Goal: Task Accomplishment & Management: Manage account settings

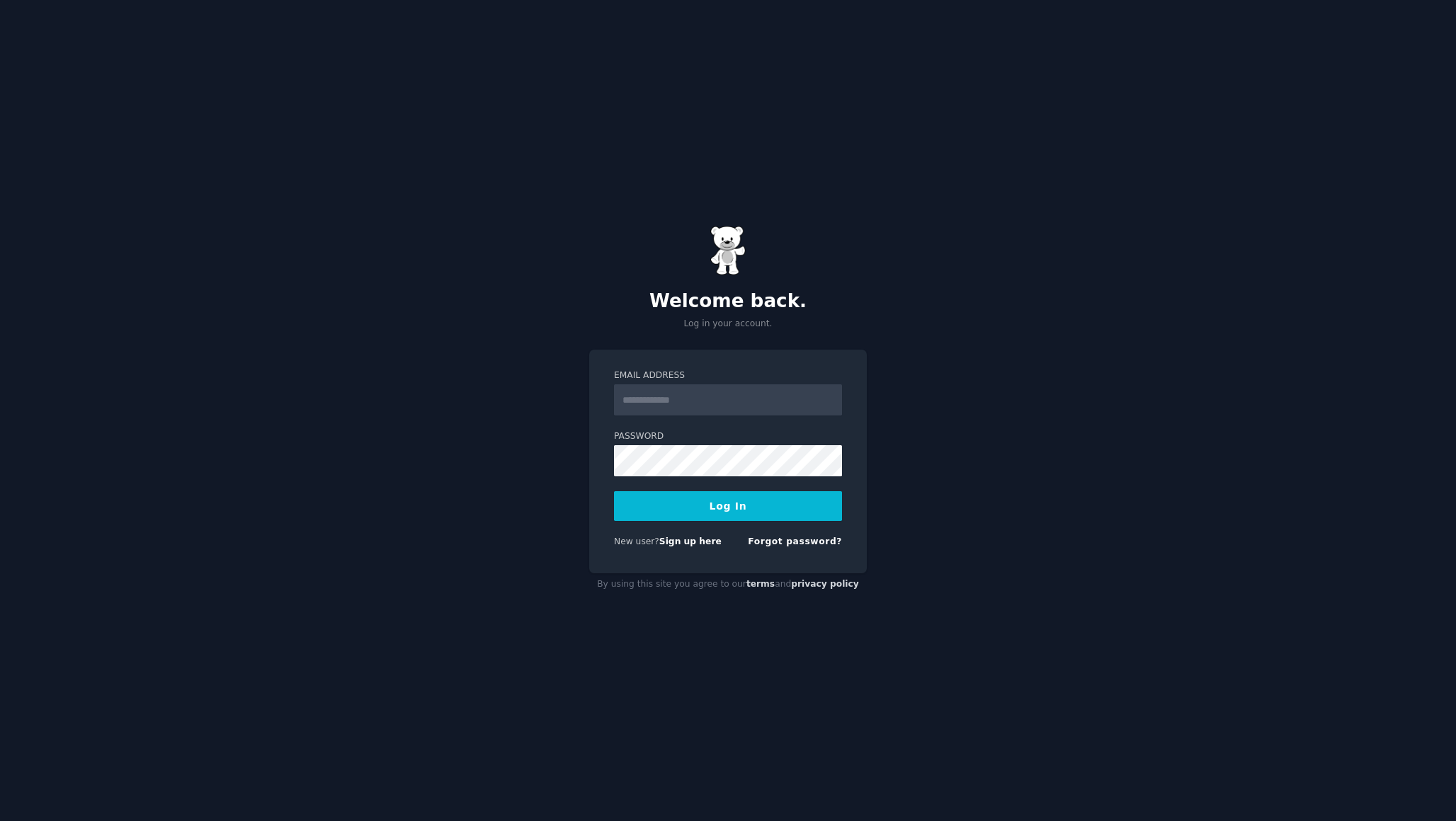
click at [747, 394] on input "Email Address" at bounding box center [728, 400] width 228 height 31
type input "**********"
click at [745, 508] on button "Log In" at bounding box center [728, 506] width 228 height 30
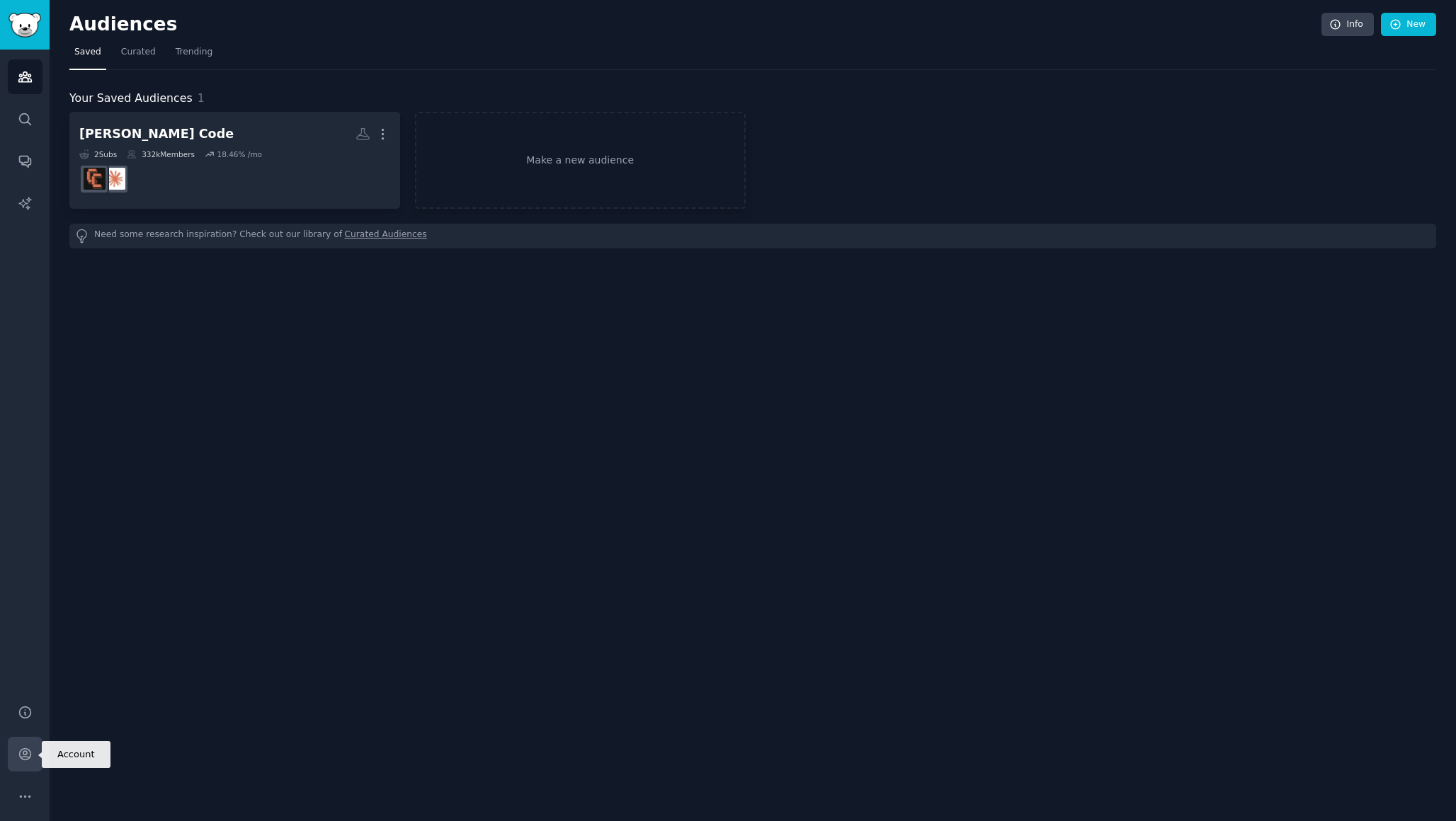
click at [30, 760] on icon "Sidebar" at bounding box center [25, 754] width 15 height 15
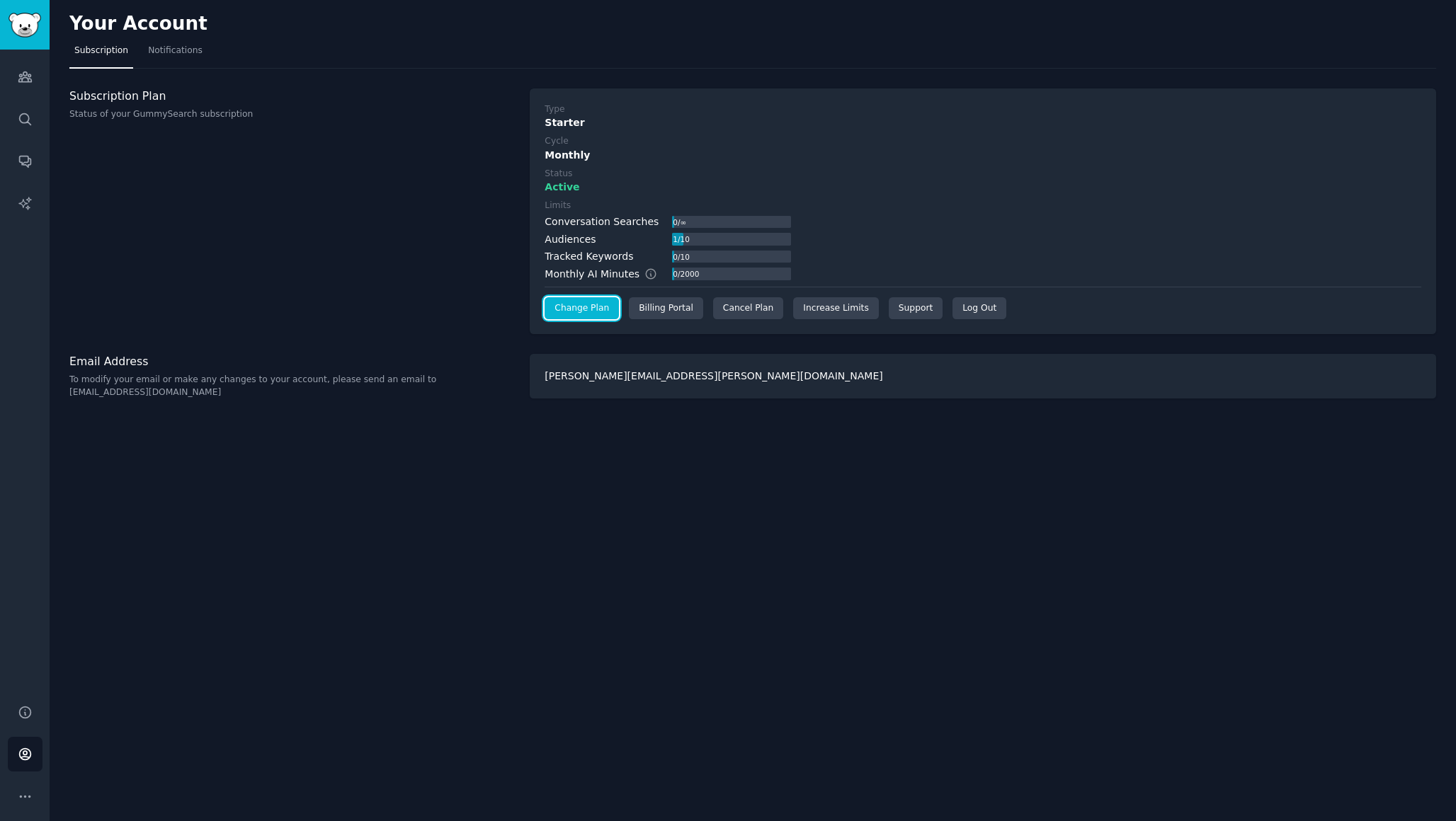
click at [572, 309] on link "Change Plan" at bounding box center [582, 309] width 74 height 23
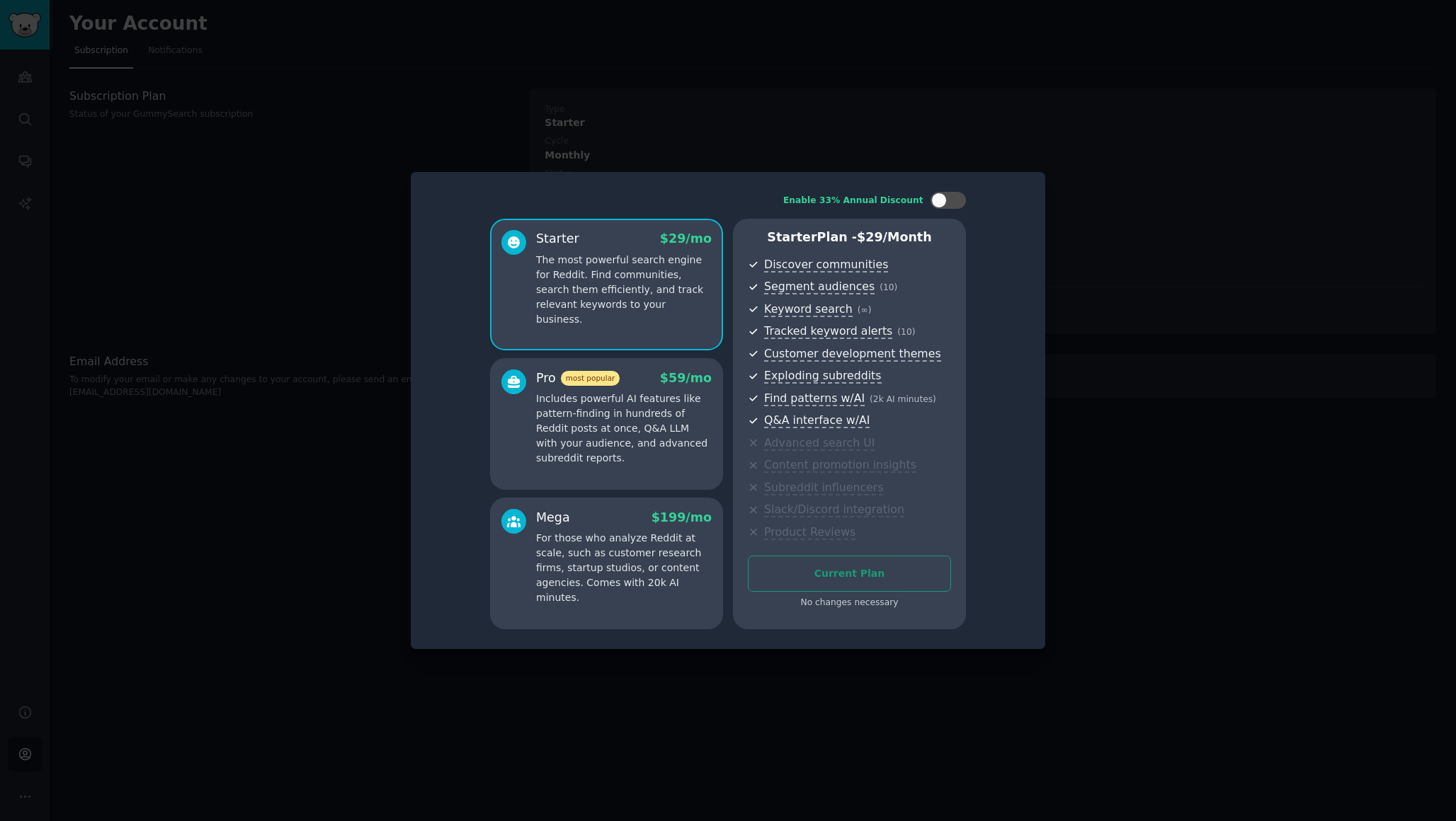
click at [1041, 137] on div at bounding box center [728, 410] width 1456 height 821
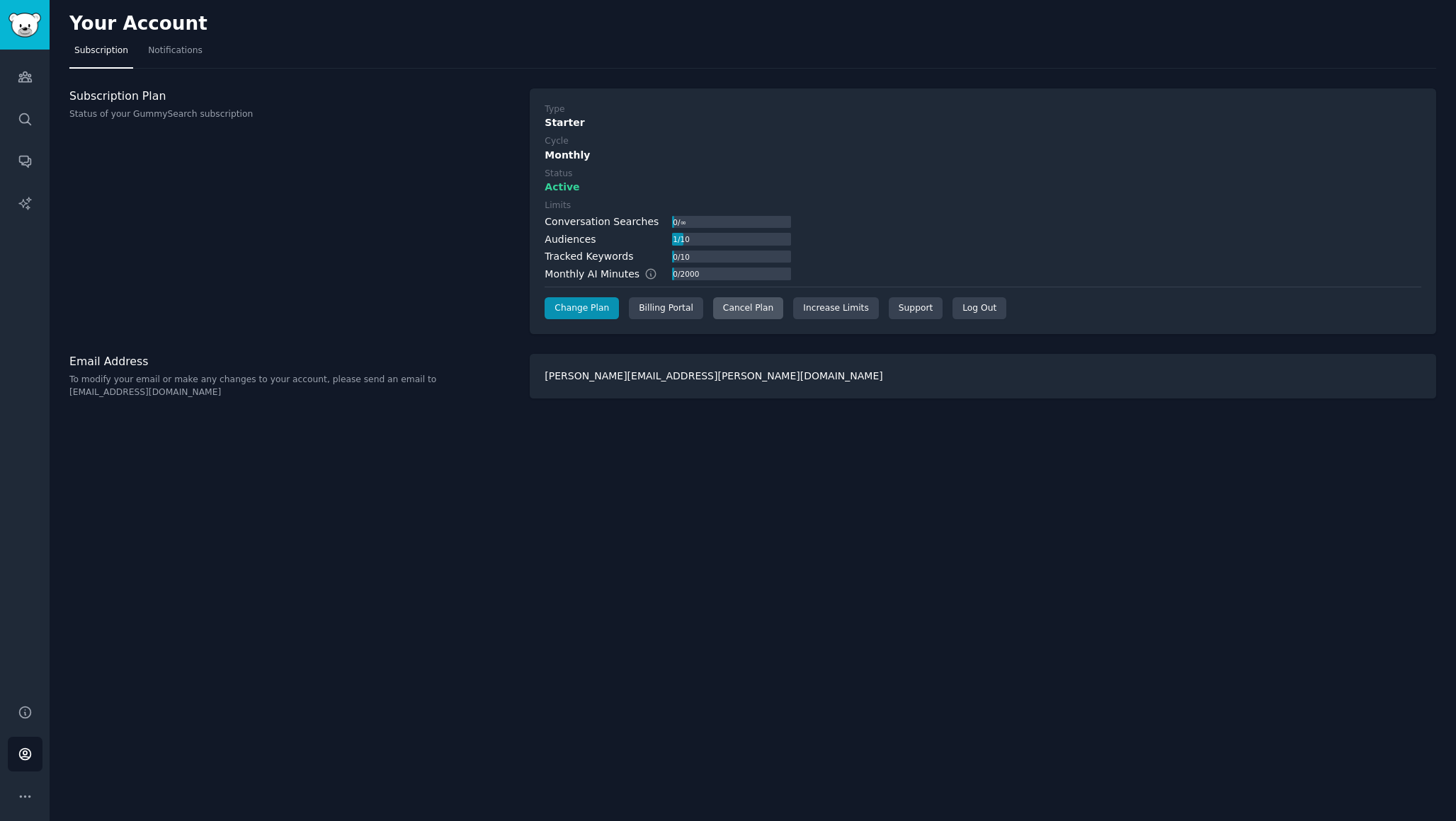
click at [747, 310] on div "Cancel Plan" at bounding box center [748, 309] width 70 height 23
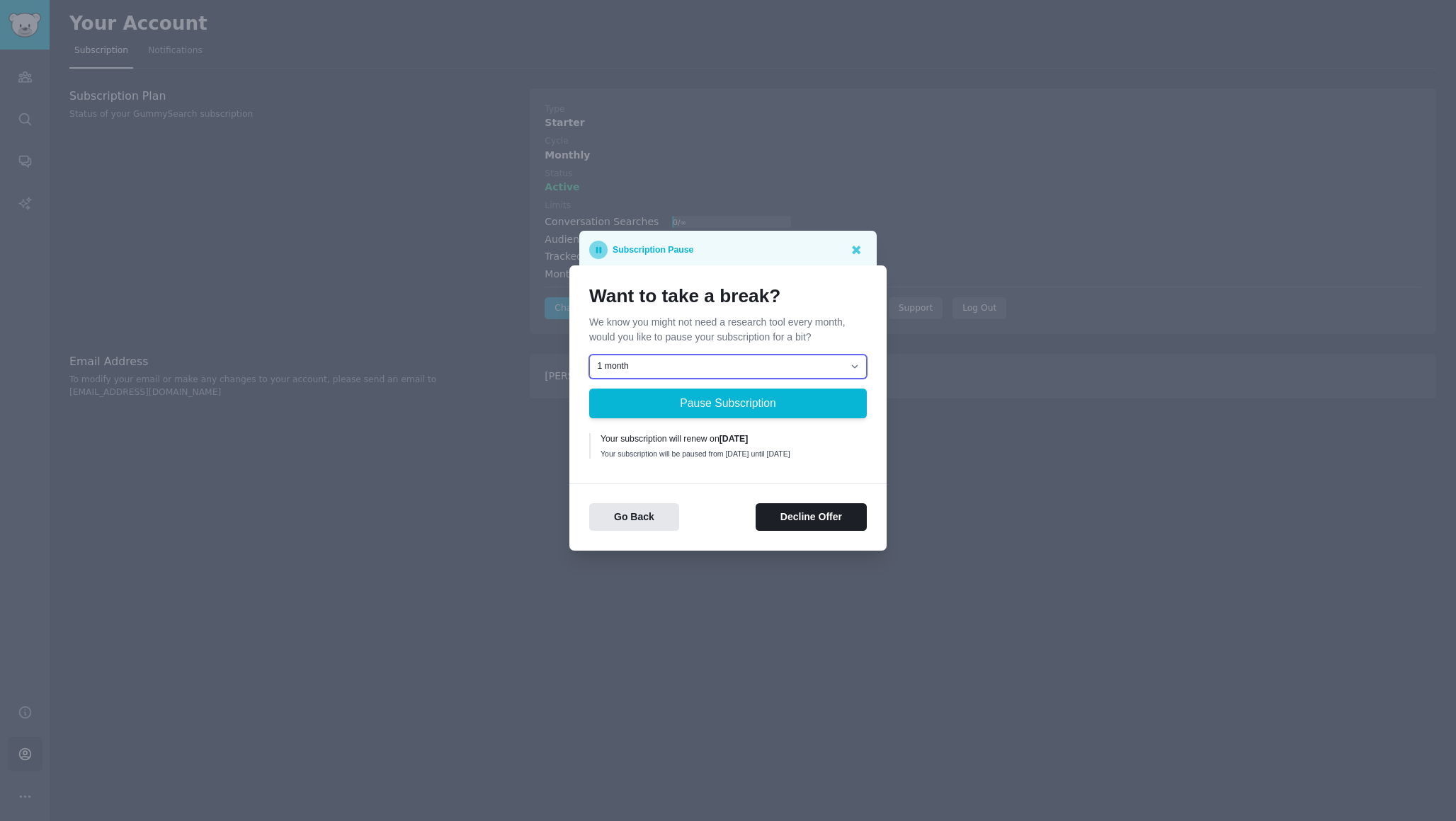
click at [847, 358] on select "1 month 2 months 3 months Choose a custom date to resume" at bounding box center [728, 367] width 277 height 24
click at [780, 518] on button "Decline Offer" at bounding box center [811, 517] width 111 height 27
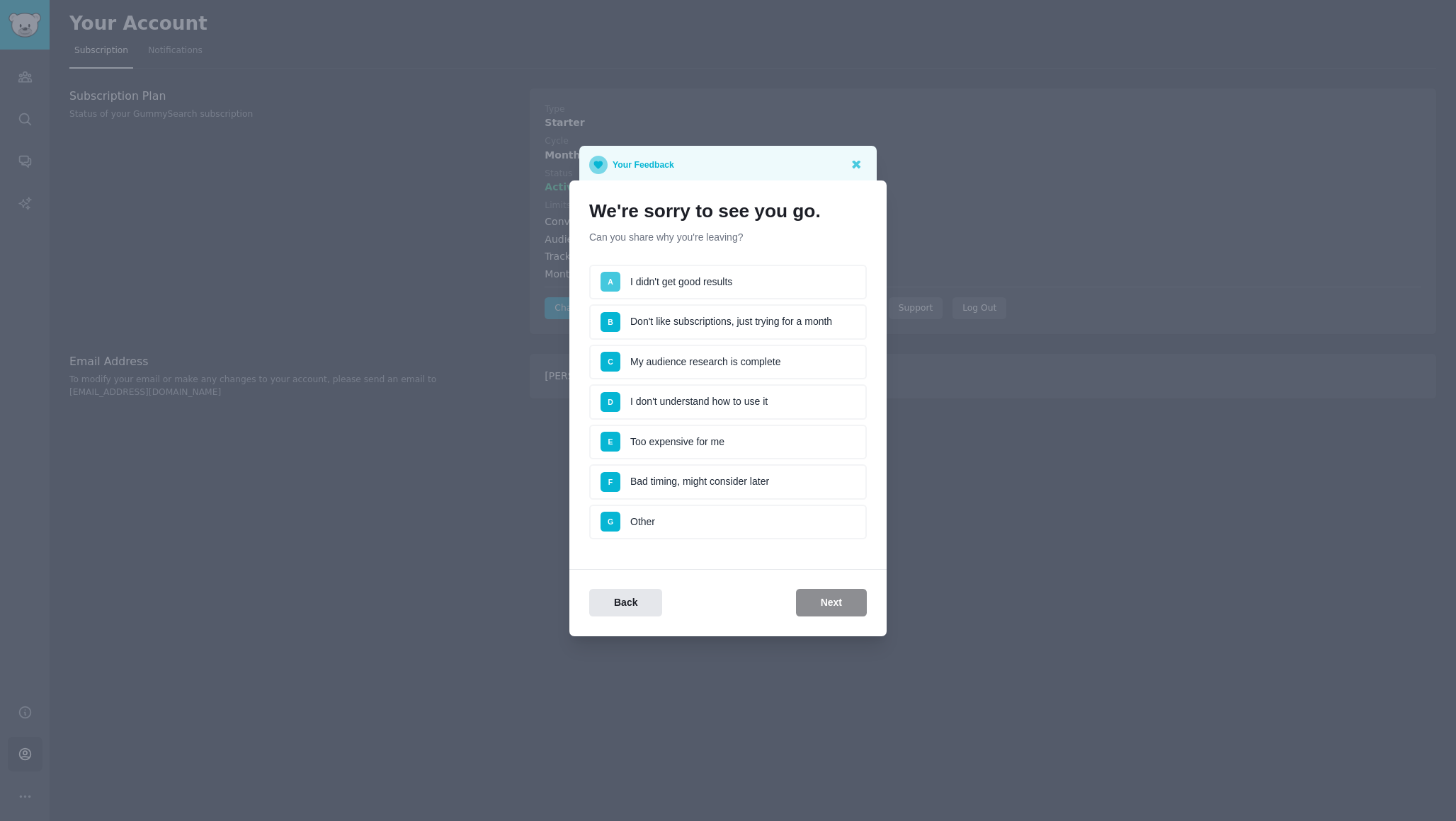
click at [612, 283] on span "A" at bounding box center [610, 281] width 5 height 8
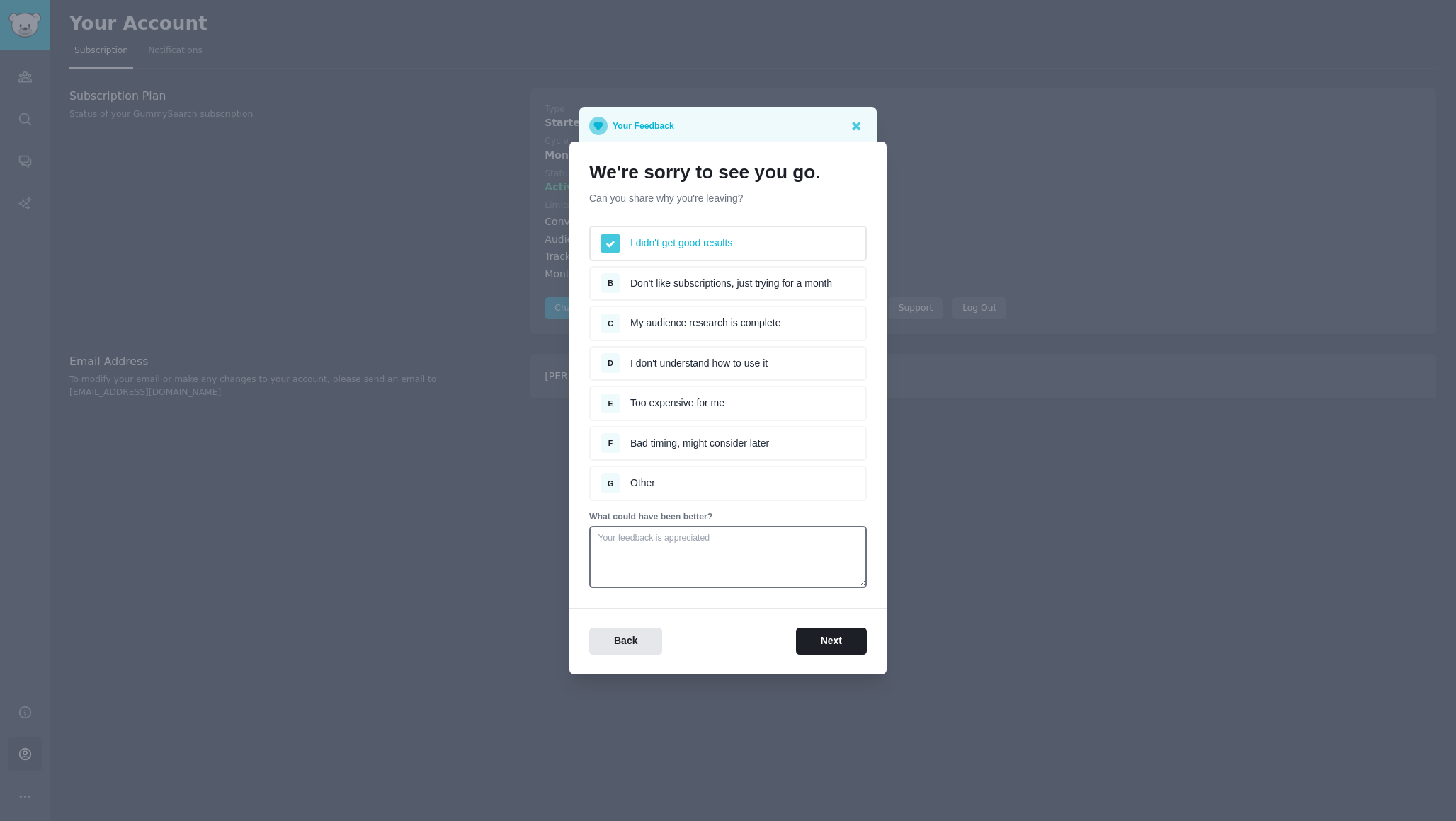
click at [620, 398] on div "E" at bounding box center [615, 403] width 30 height 13
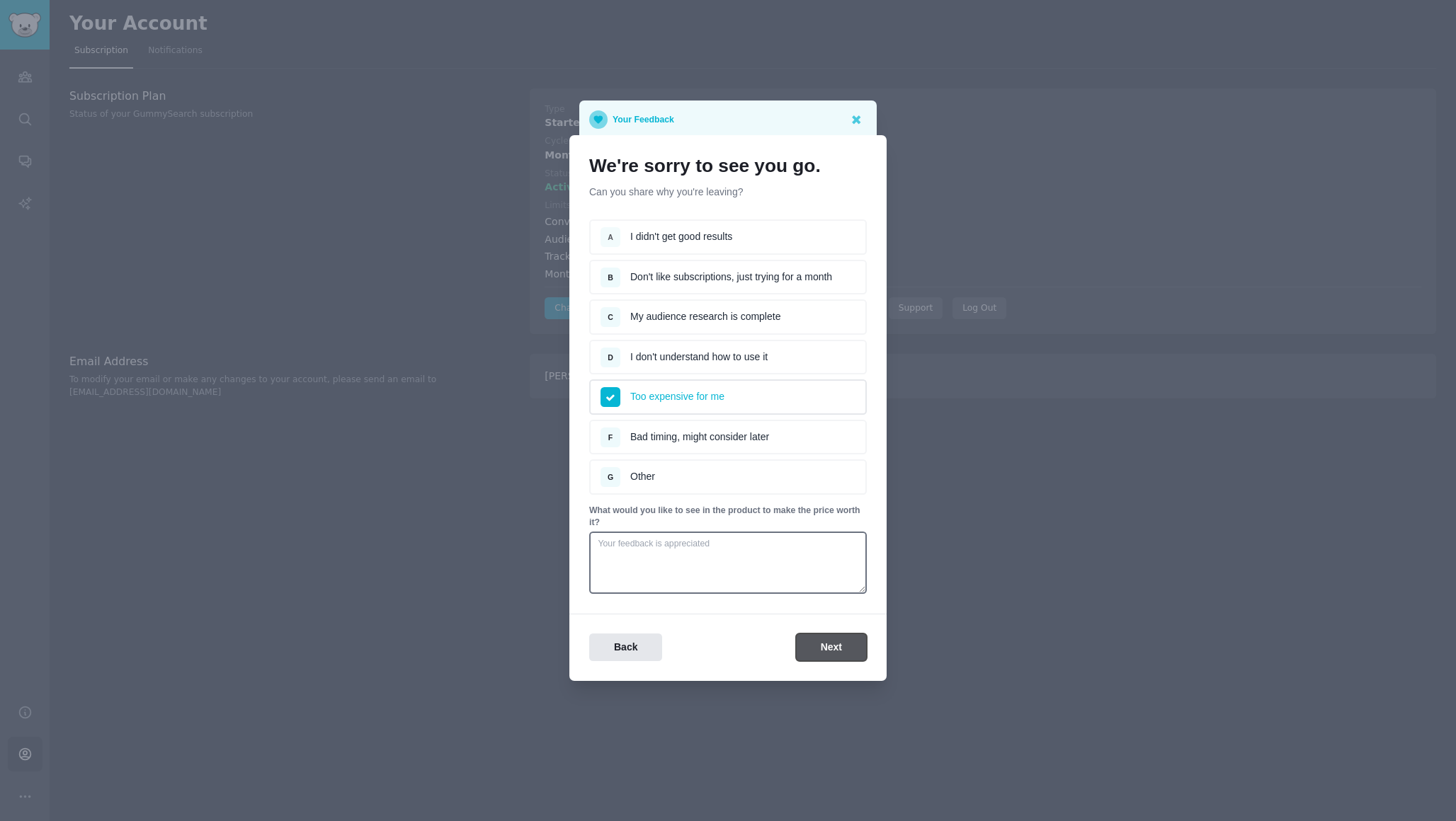
click at [821, 657] on button "Next" at bounding box center [831, 648] width 70 height 27
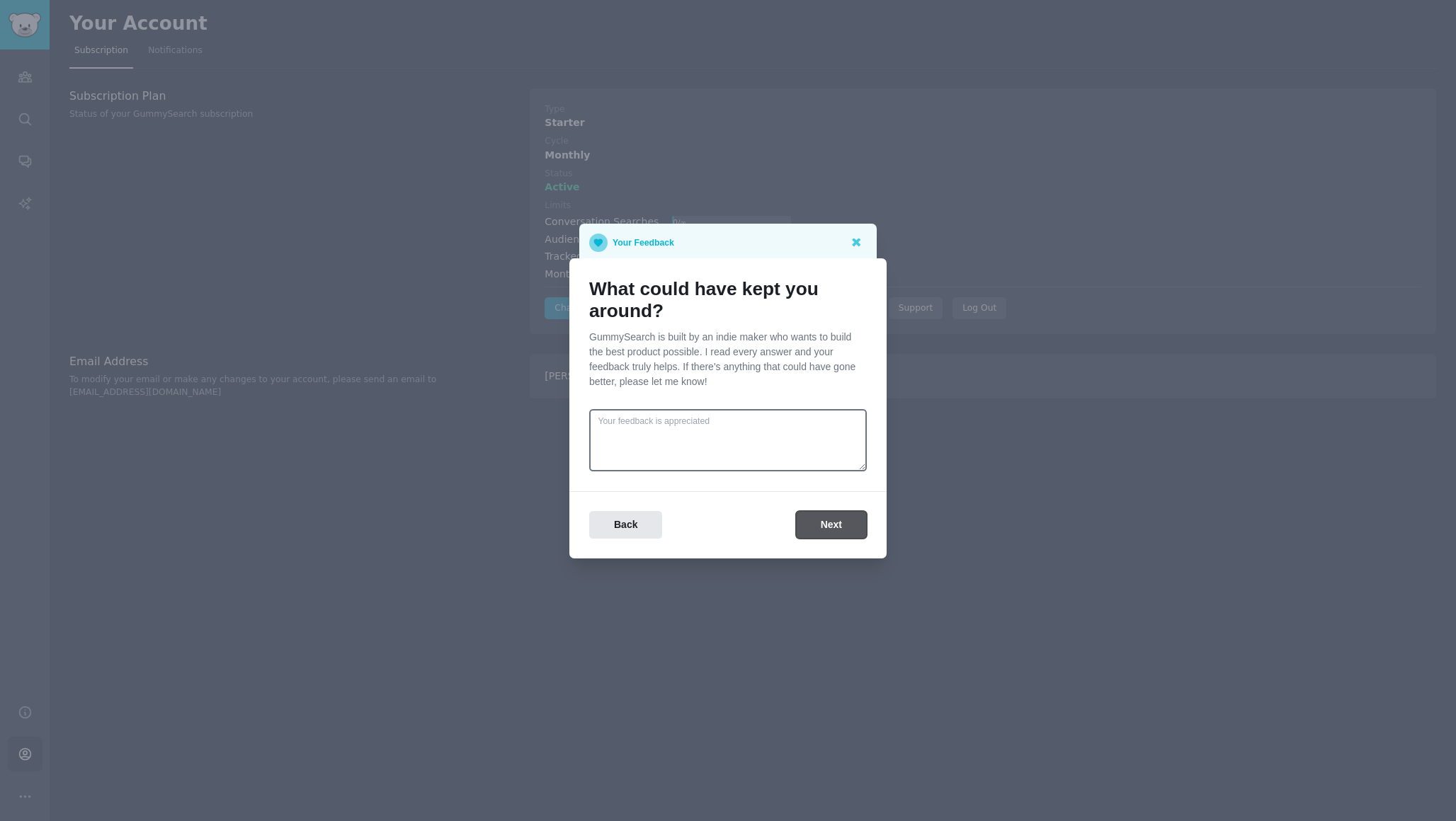
click at [824, 525] on button "Next" at bounding box center [831, 525] width 70 height 27
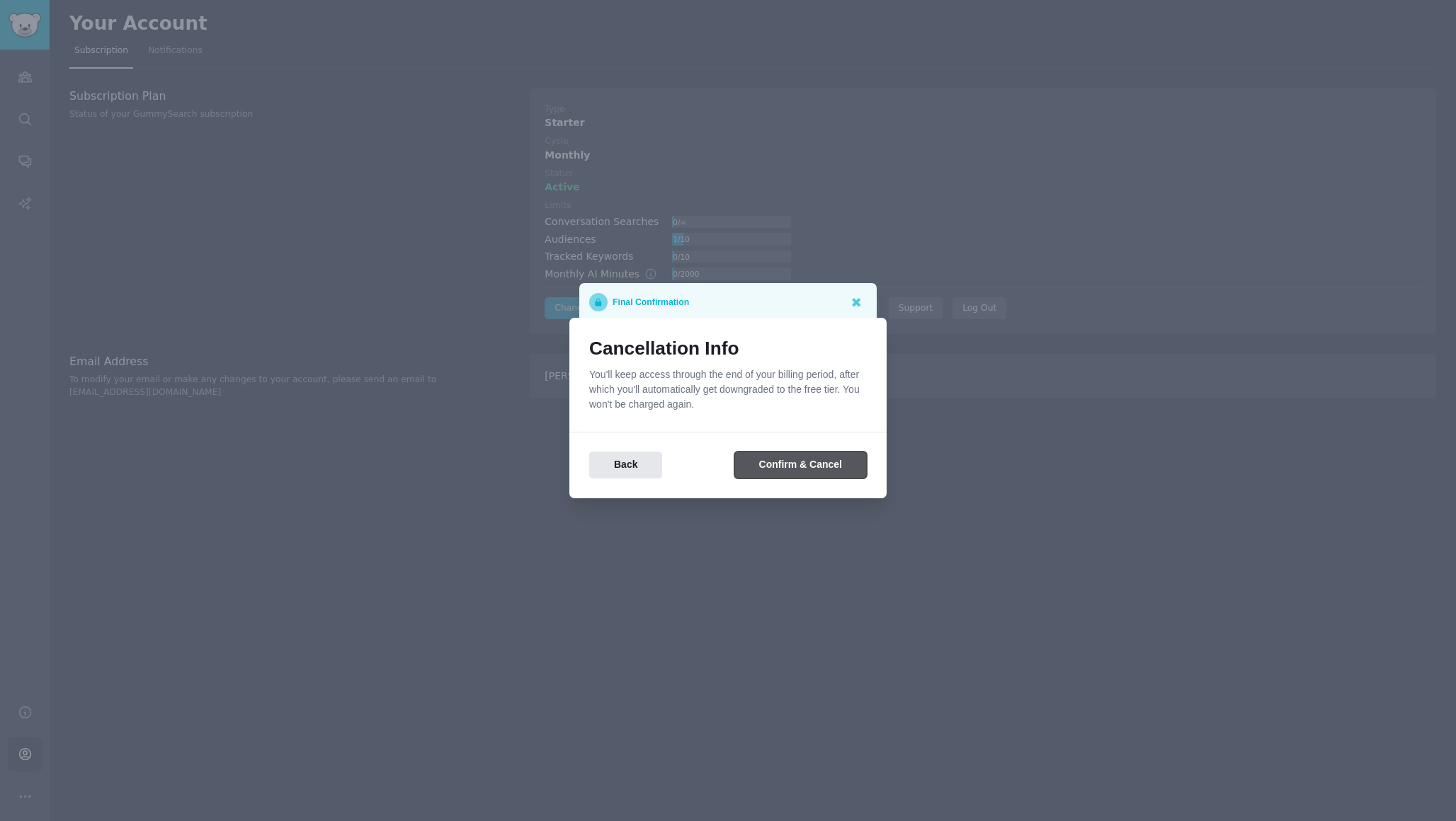
click at [820, 460] on button "Confirm & Cancel" at bounding box center [800, 465] width 133 height 27
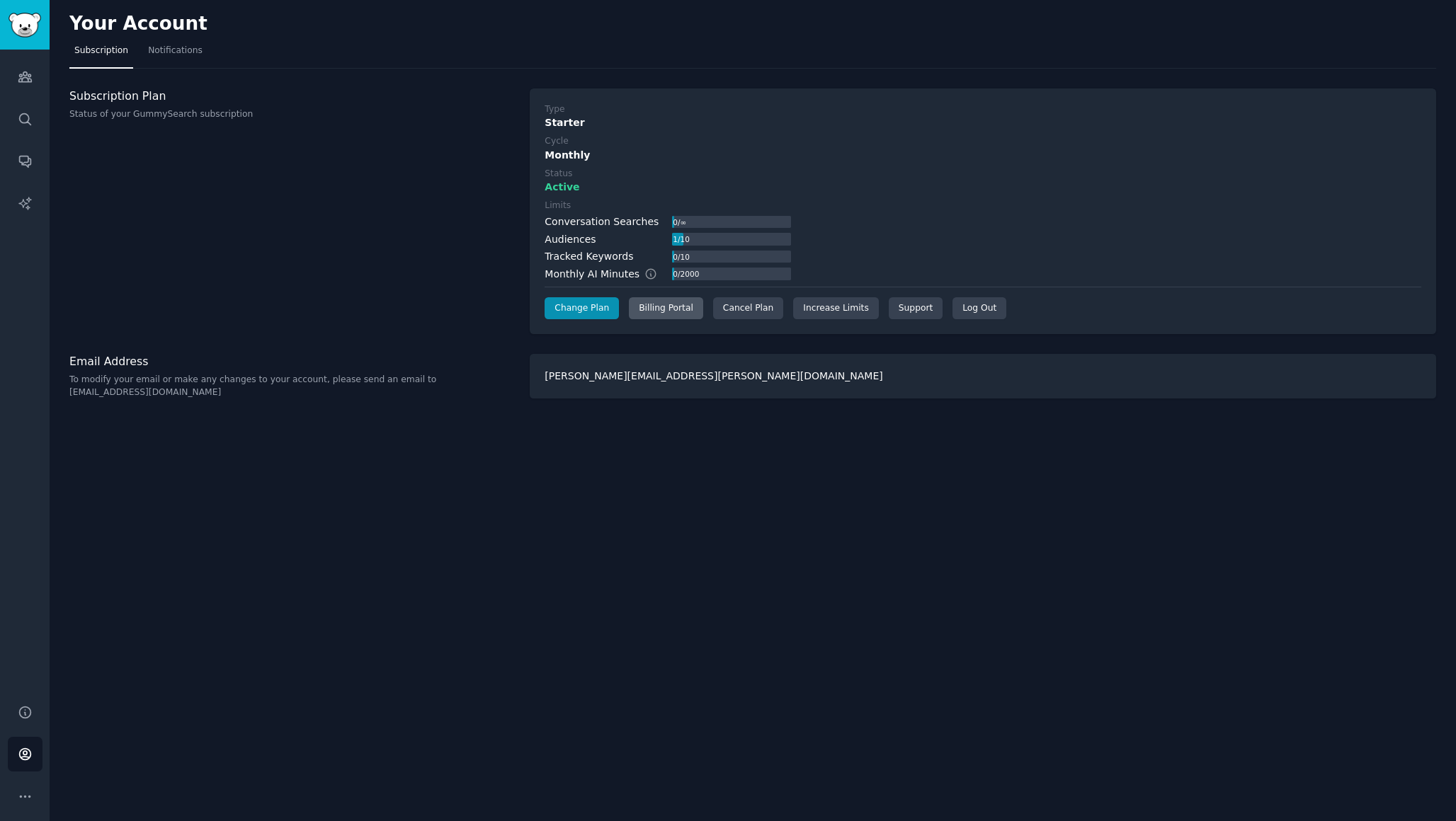
click at [670, 310] on div "Billing Portal" at bounding box center [666, 309] width 74 height 23
